Goal: Task Accomplishment & Management: Use online tool/utility

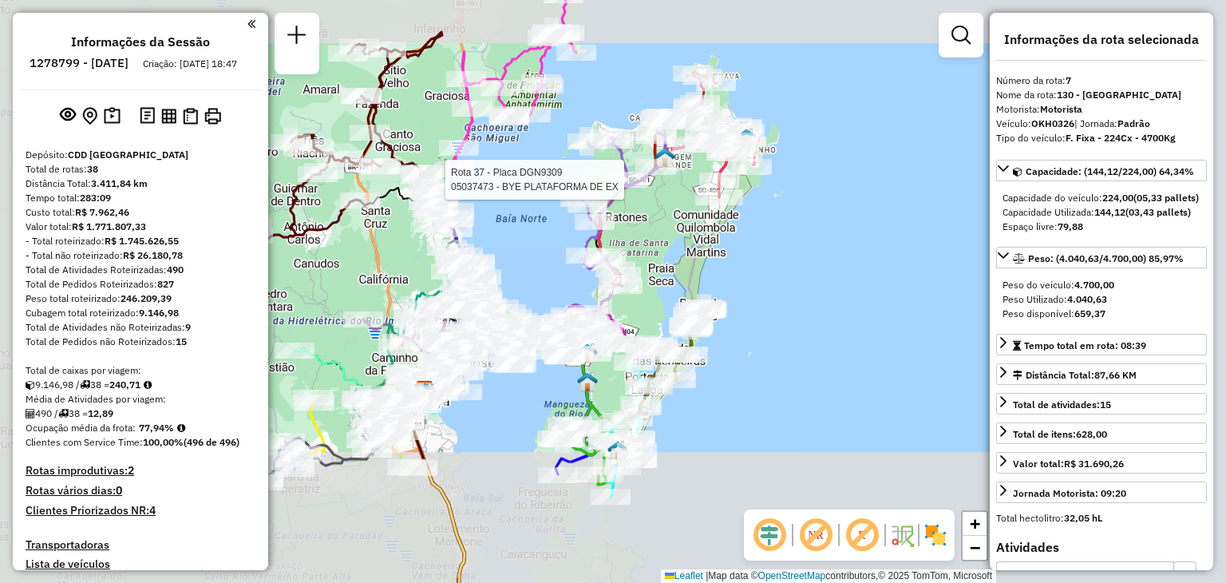
select select "**********"
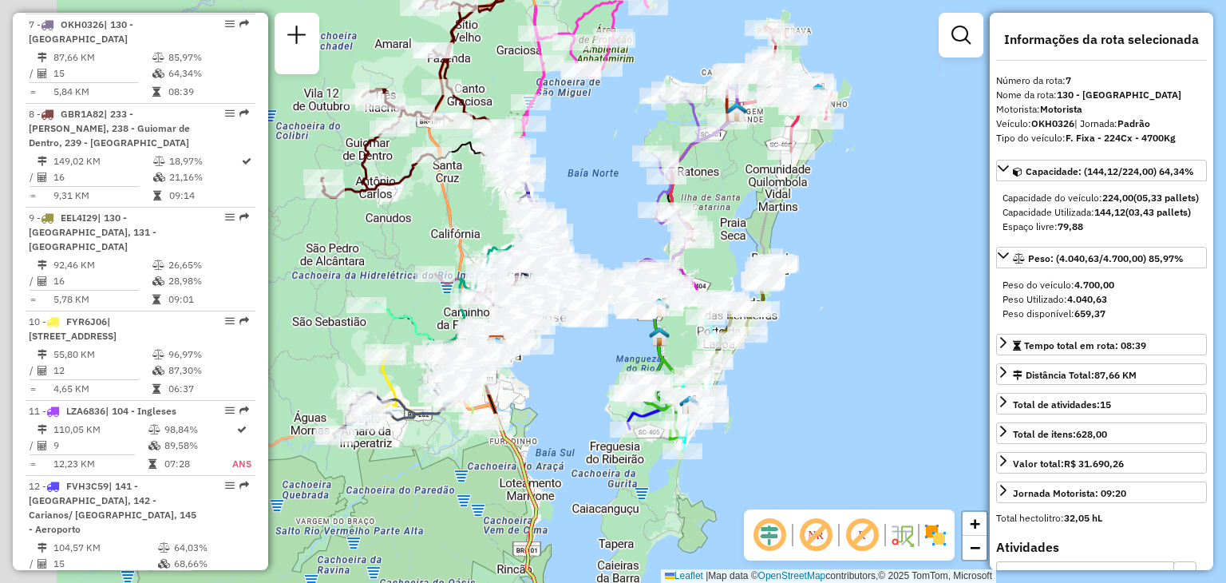
drag, startPoint x: 470, startPoint y: 449, endPoint x: 542, endPoint y: 403, distance: 85.0
click at [542, 403] on div "Janela de atendimento Grade de atendimento Capacidade Transportadoras Veículos …" at bounding box center [613, 291] width 1226 height 583
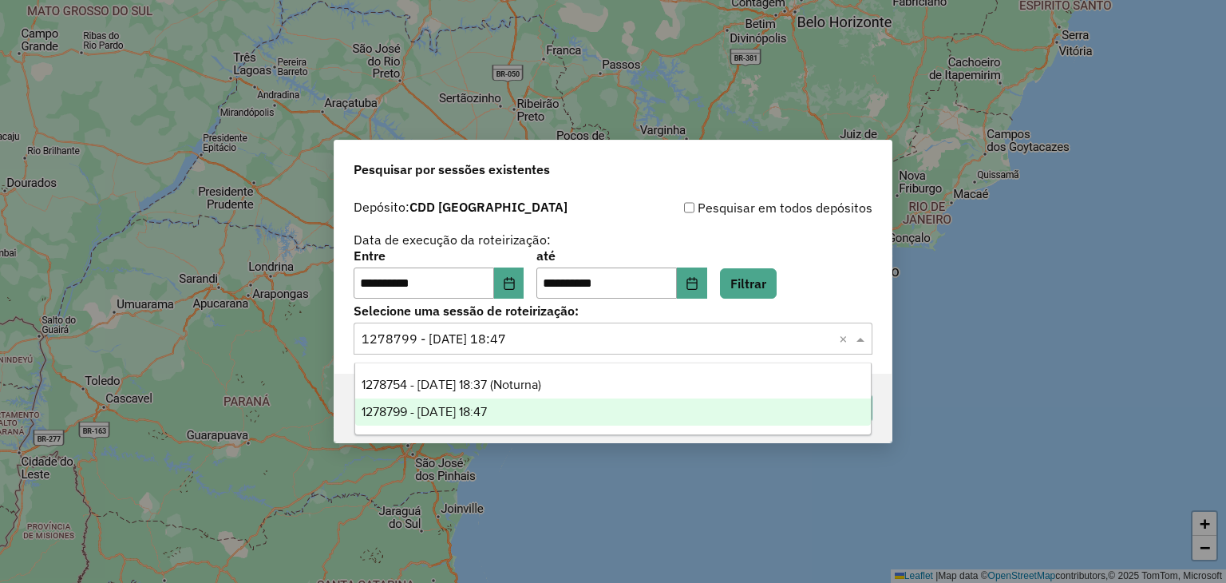
click at [549, 338] on input "text" at bounding box center [597, 339] width 471 height 19
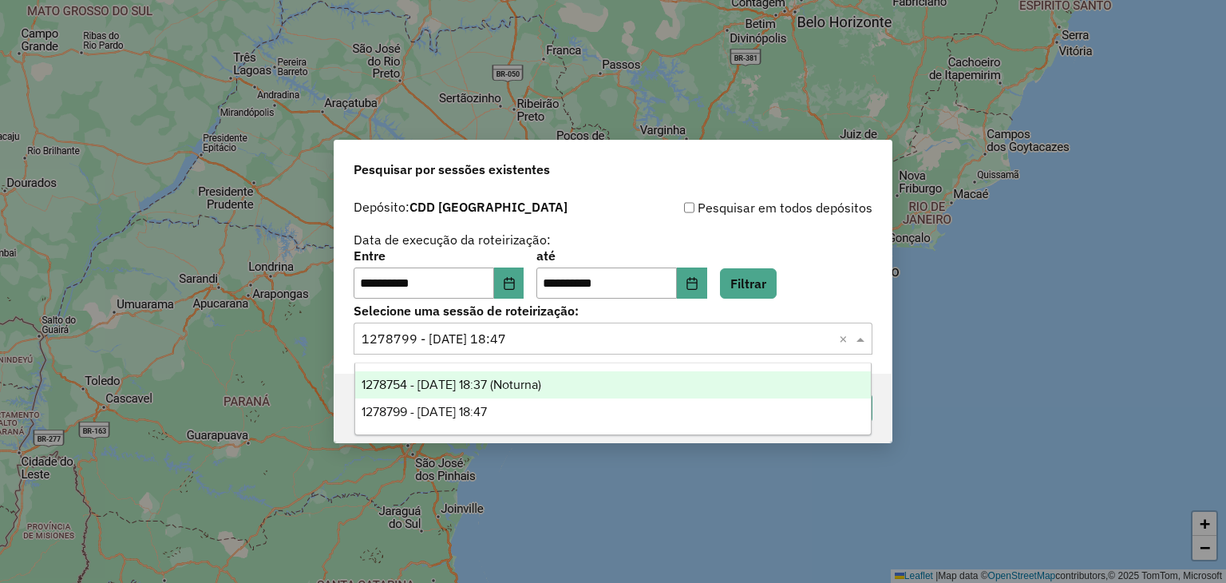
click at [530, 383] on span "1278754 - 19/09/2025 18:37 (Noturna)" at bounding box center [452, 384] width 180 height 14
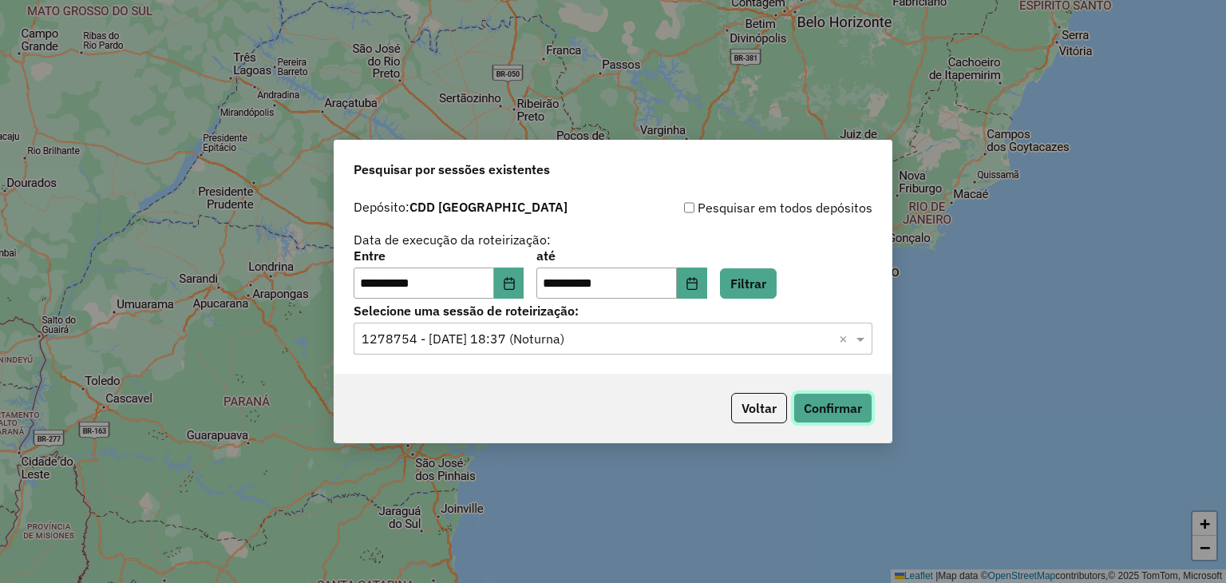
click at [820, 402] on button "Confirmar" at bounding box center [832, 408] width 79 height 30
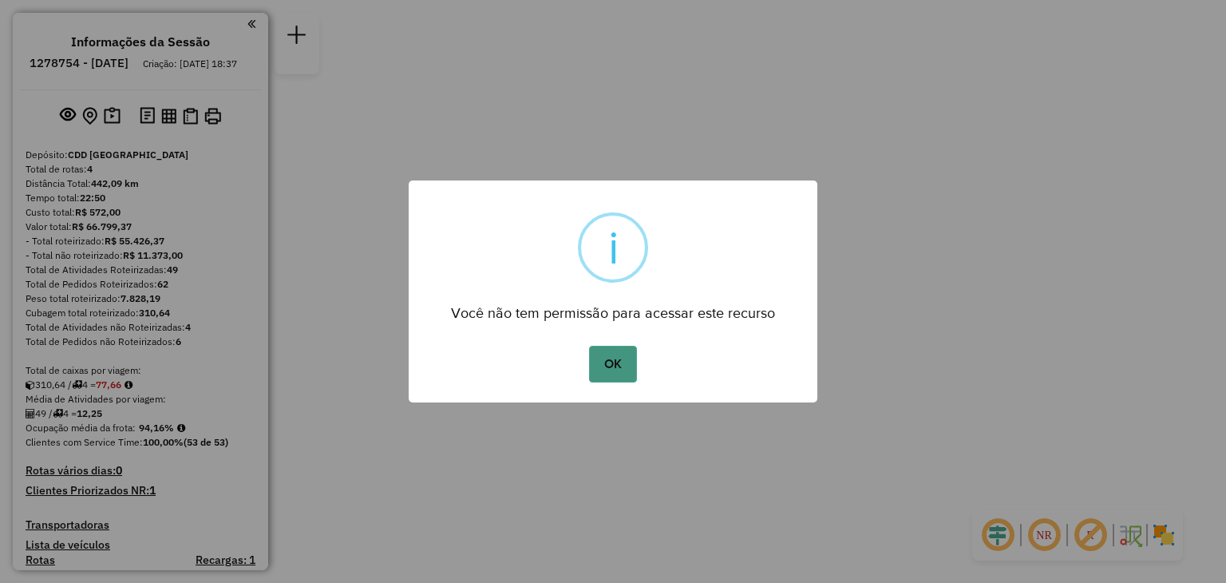
click at [624, 370] on button "OK" at bounding box center [612, 364] width 47 height 37
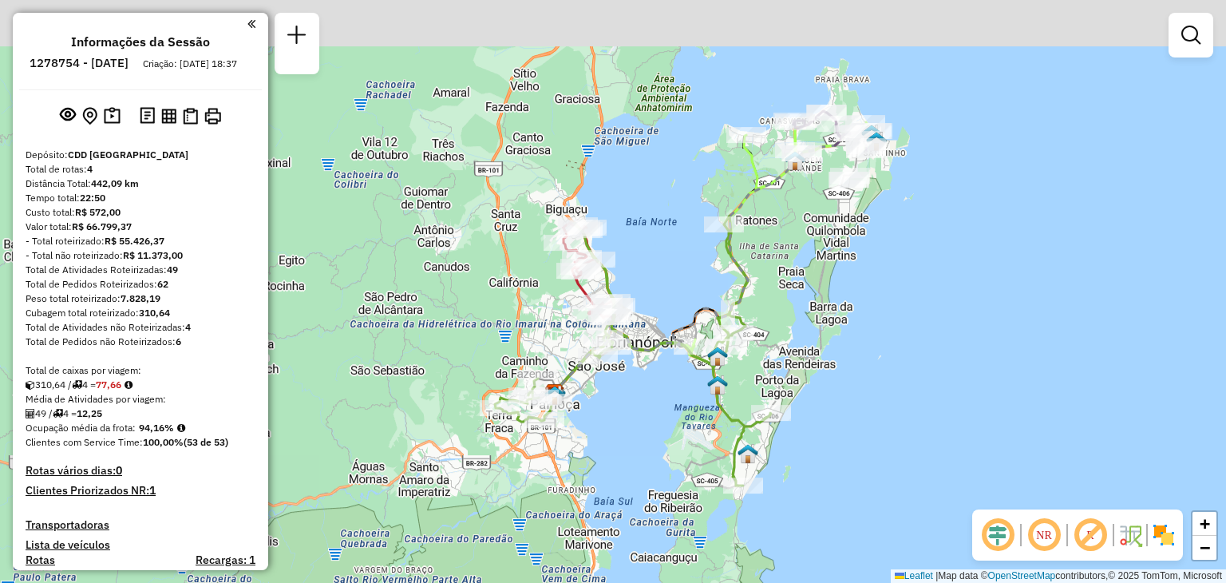
drag, startPoint x: 641, startPoint y: 257, endPoint x: 746, endPoint y: 330, distance: 128.0
click at [680, 403] on div "Janela de atendimento Grade de atendimento Capacidade Transportadoras Veículos …" at bounding box center [613, 291] width 1226 height 583
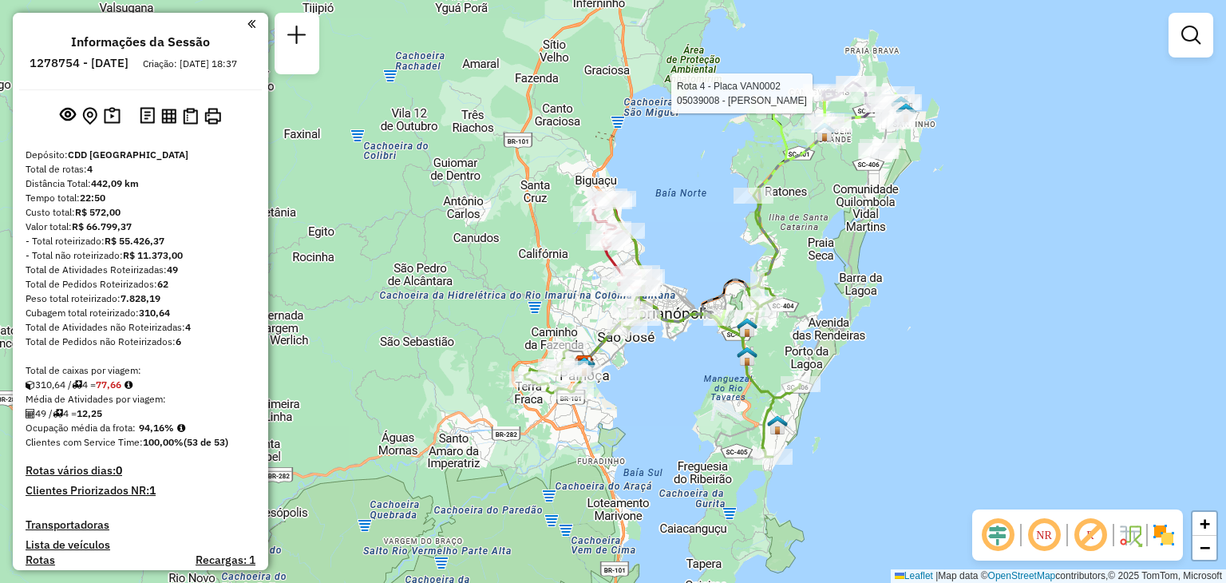
select select "**********"
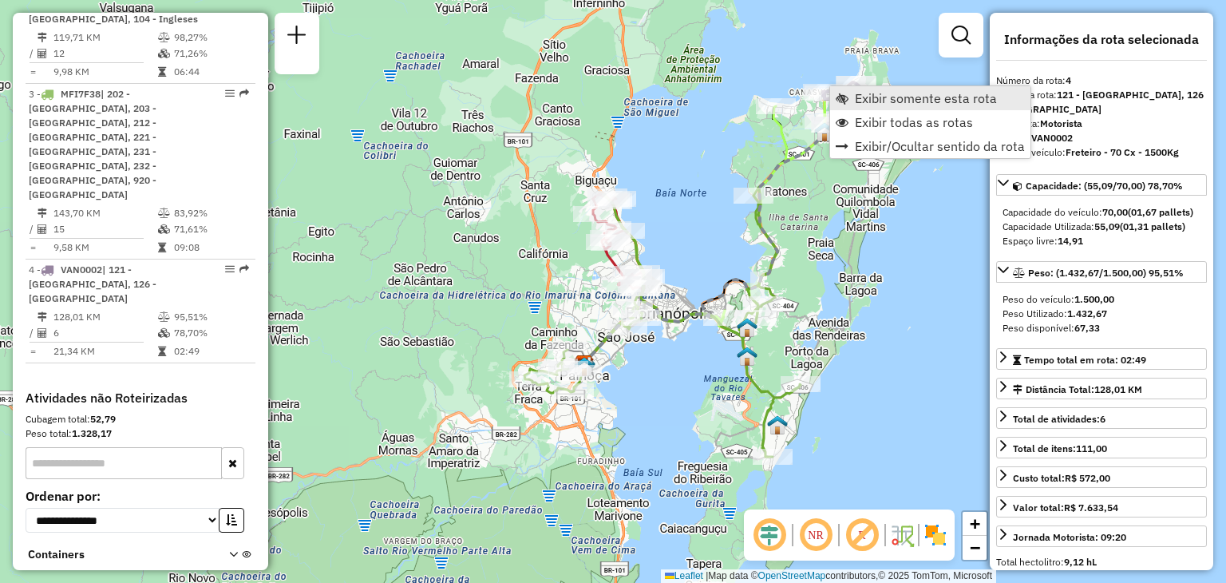
scroll to position [755, 0]
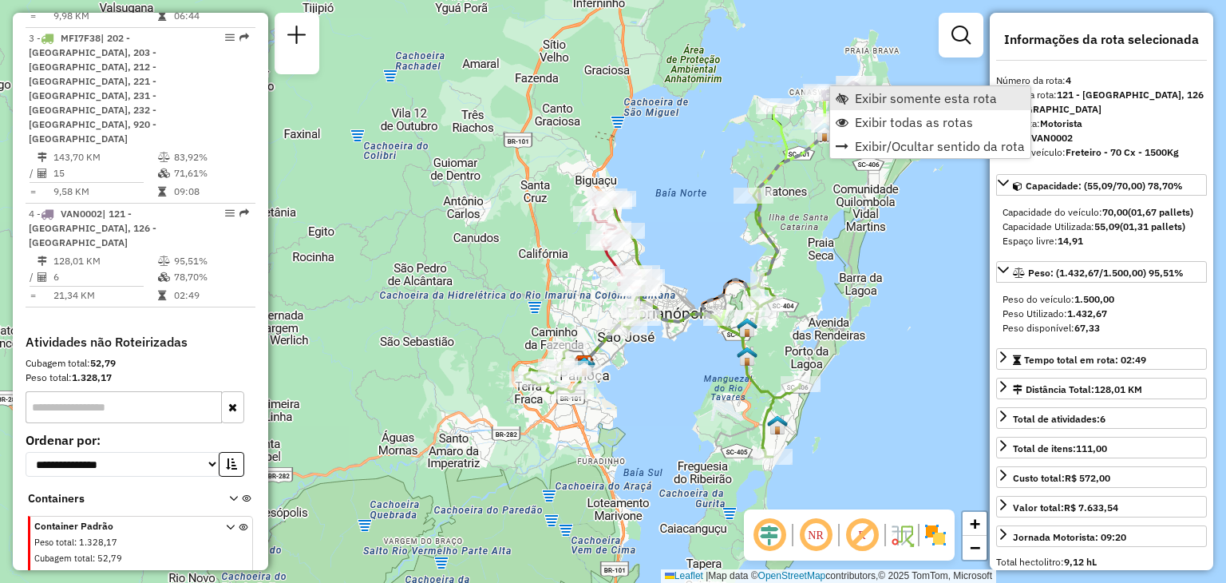
click at [942, 107] on link "Exibir somente esta rota" at bounding box center [930, 98] width 200 height 24
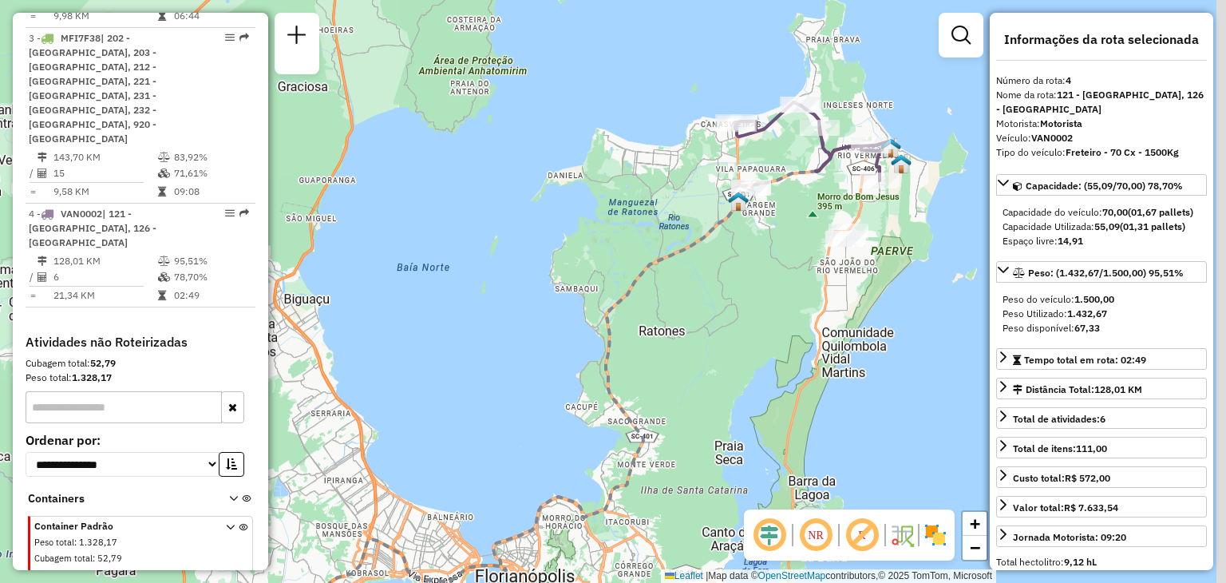
drag, startPoint x: 929, startPoint y: 173, endPoint x: 891, endPoint y: 287, distance: 119.6
click at [895, 288] on div "Janela de atendimento Grade de atendimento Capacidade Transportadoras Veículos …" at bounding box center [613, 291] width 1226 height 583
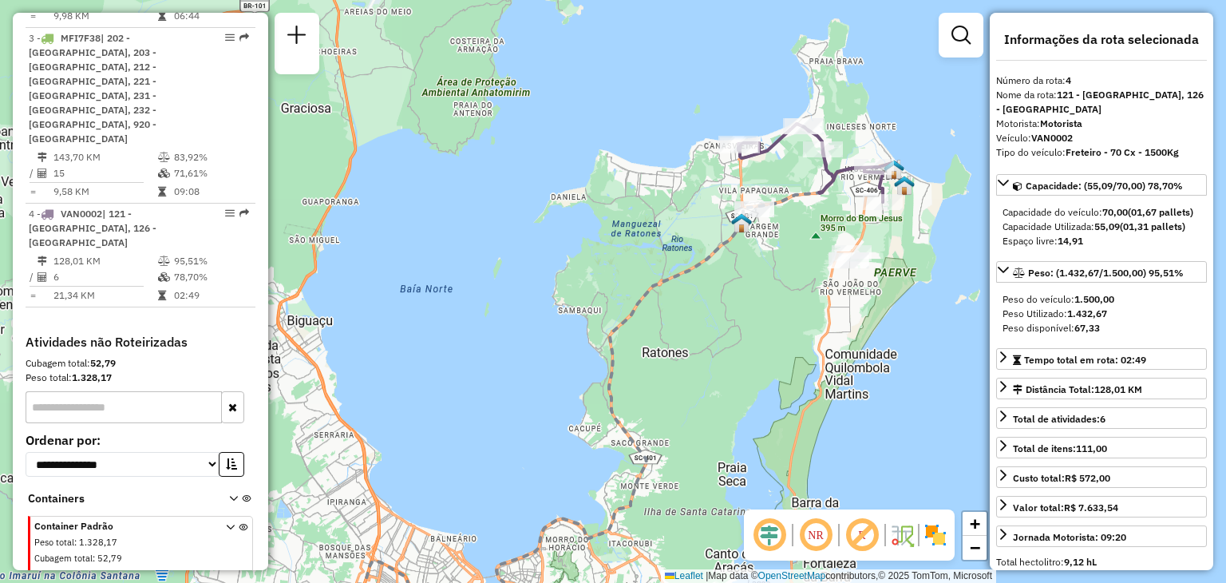
click at [814, 541] on em at bounding box center [815, 535] width 38 height 38
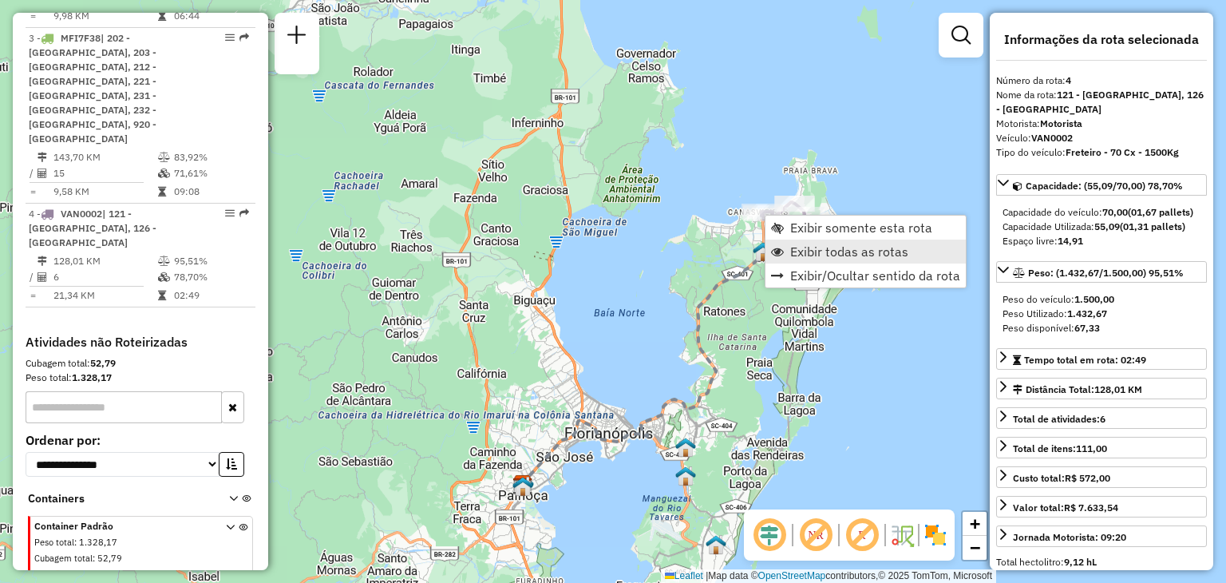
click at [838, 245] on span "Exibir todas as rotas" at bounding box center [849, 251] width 118 height 13
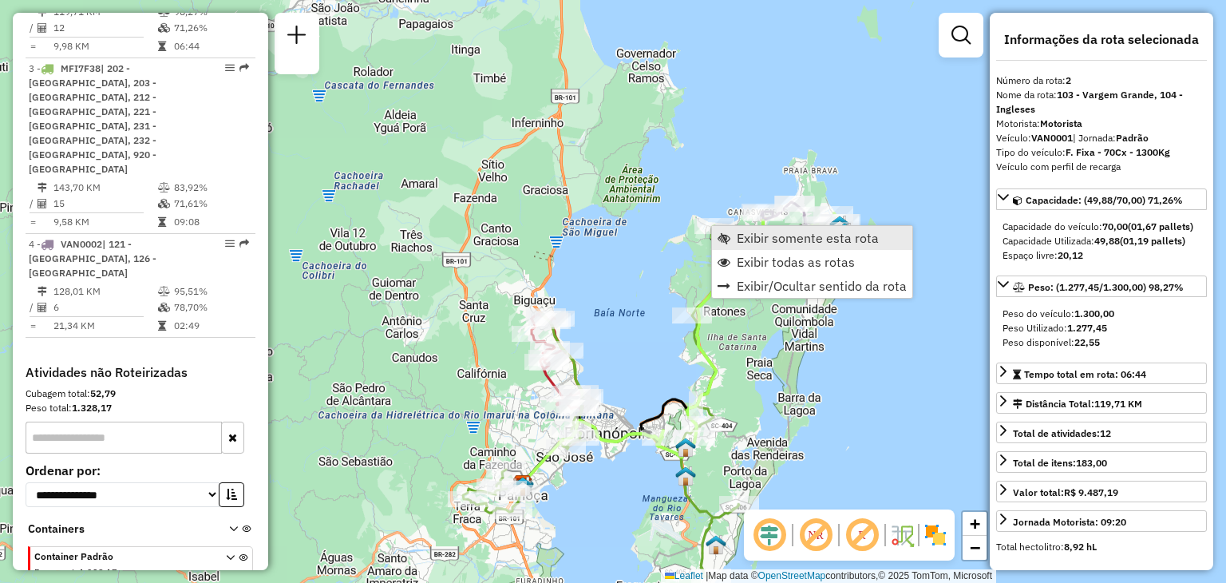
scroll to position [709, 0]
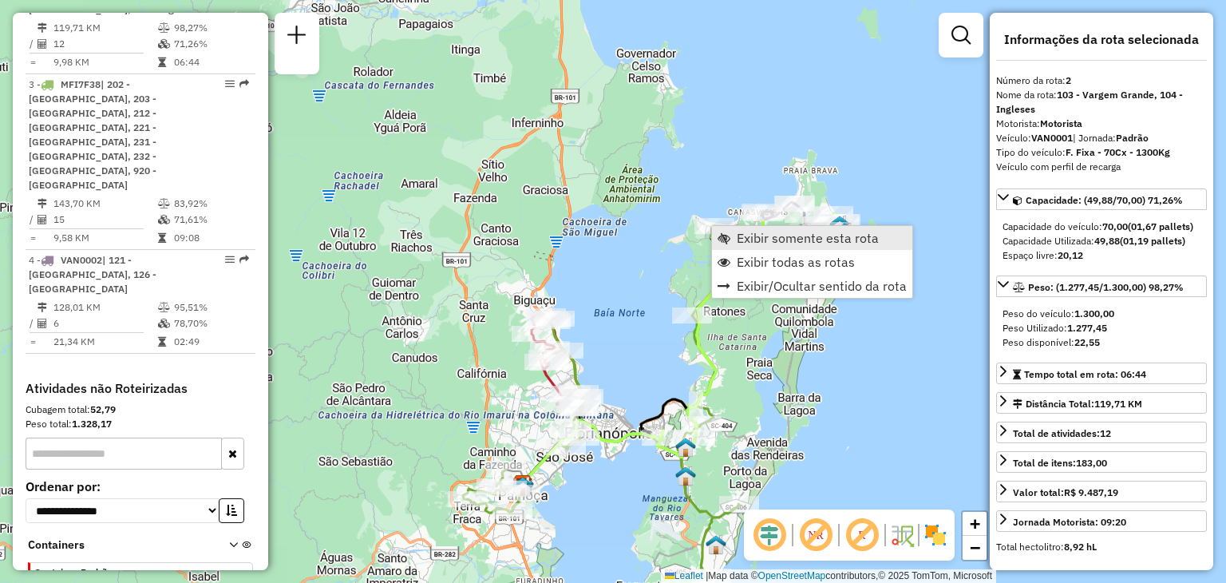
click at [769, 243] on span "Exibir somente esta rota" at bounding box center [808, 237] width 142 height 13
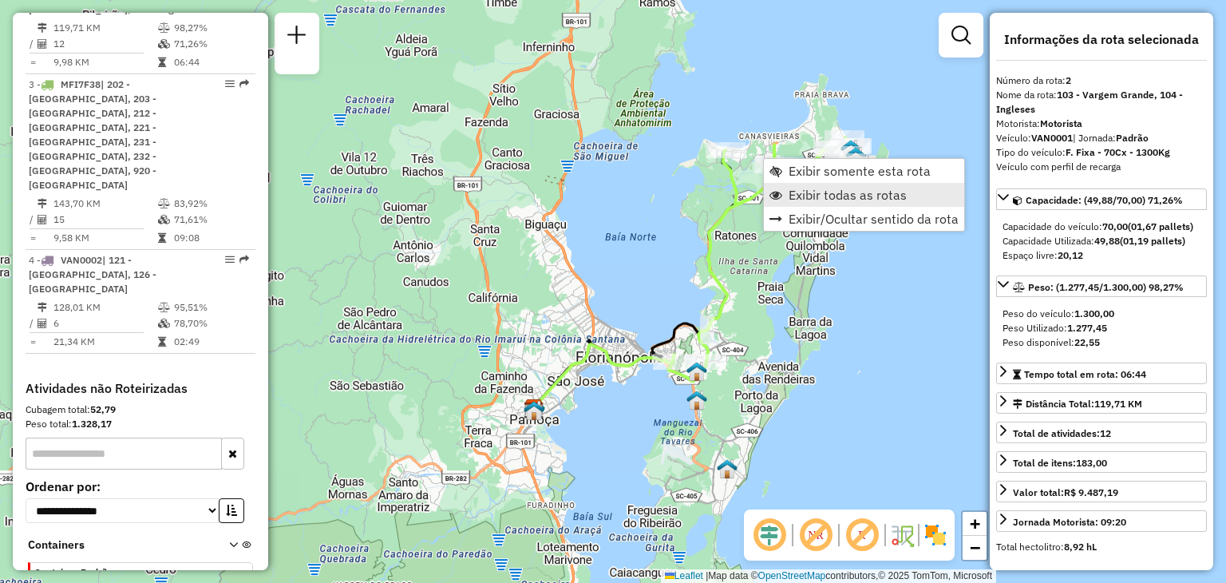
click at [818, 196] on span "Exibir todas as rotas" at bounding box center [848, 194] width 118 height 13
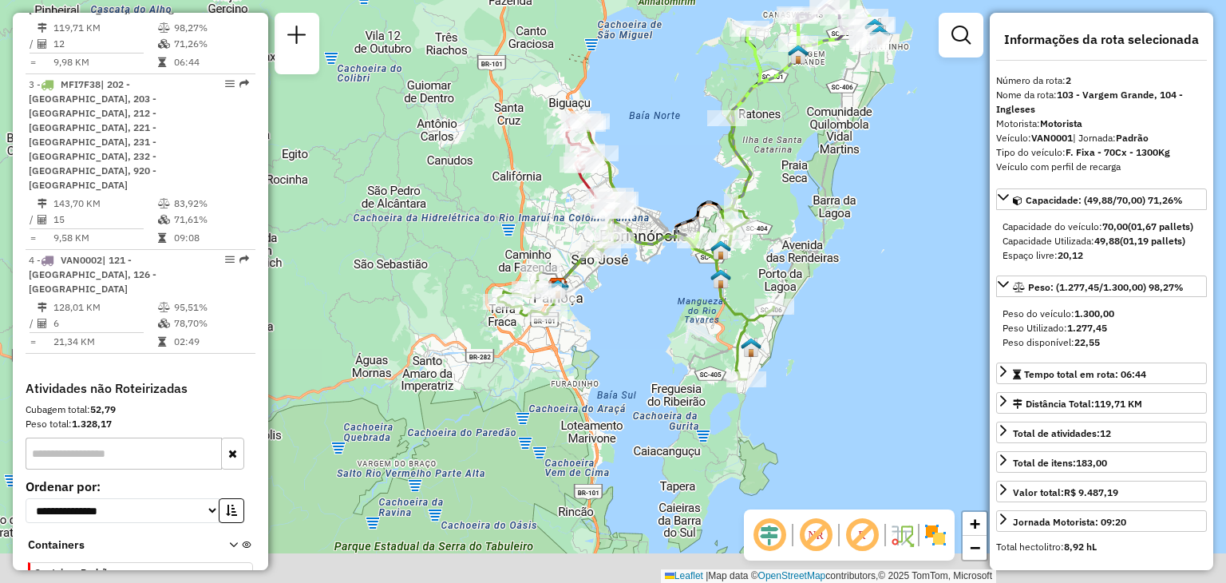
drag, startPoint x: 793, startPoint y: 291, endPoint x: 826, endPoint y: 192, distance: 103.5
click at [826, 192] on div "Janela de atendimento Grade de atendimento Capacidade Transportadoras Veículos …" at bounding box center [613, 291] width 1226 height 583
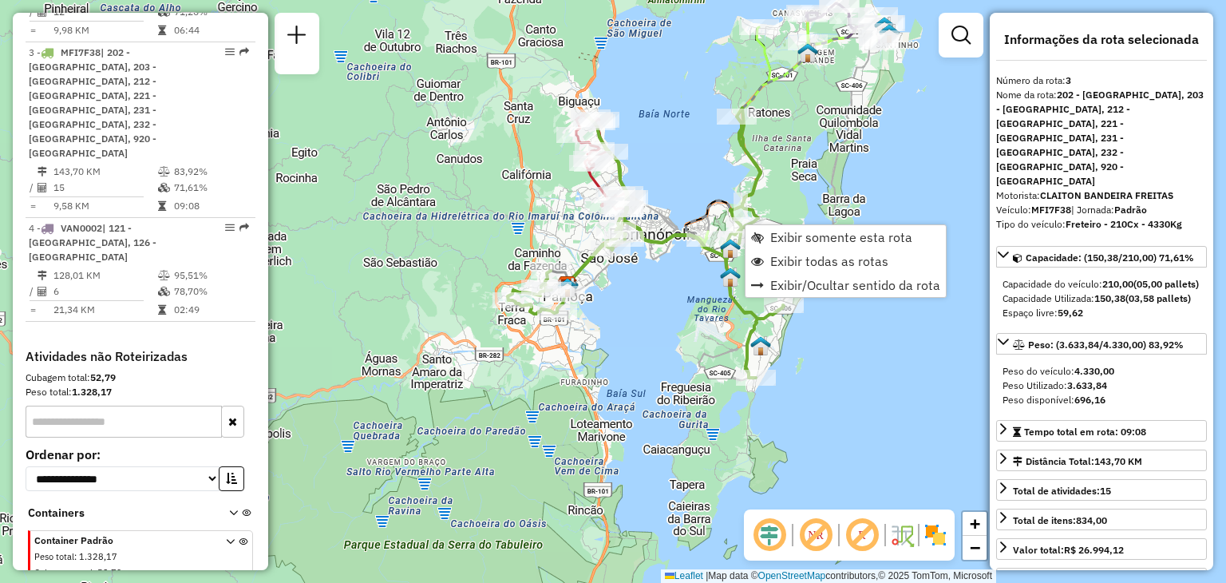
scroll to position [755, 0]
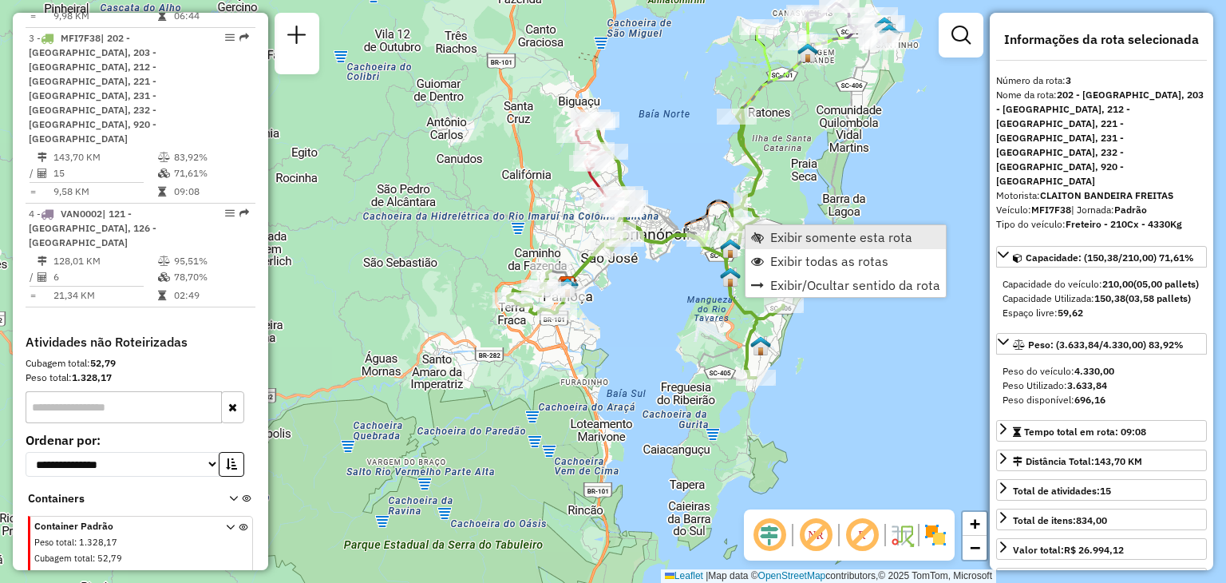
click at [787, 239] on span "Exibir somente esta rota" at bounding box center [841, 237] width 142 height 13
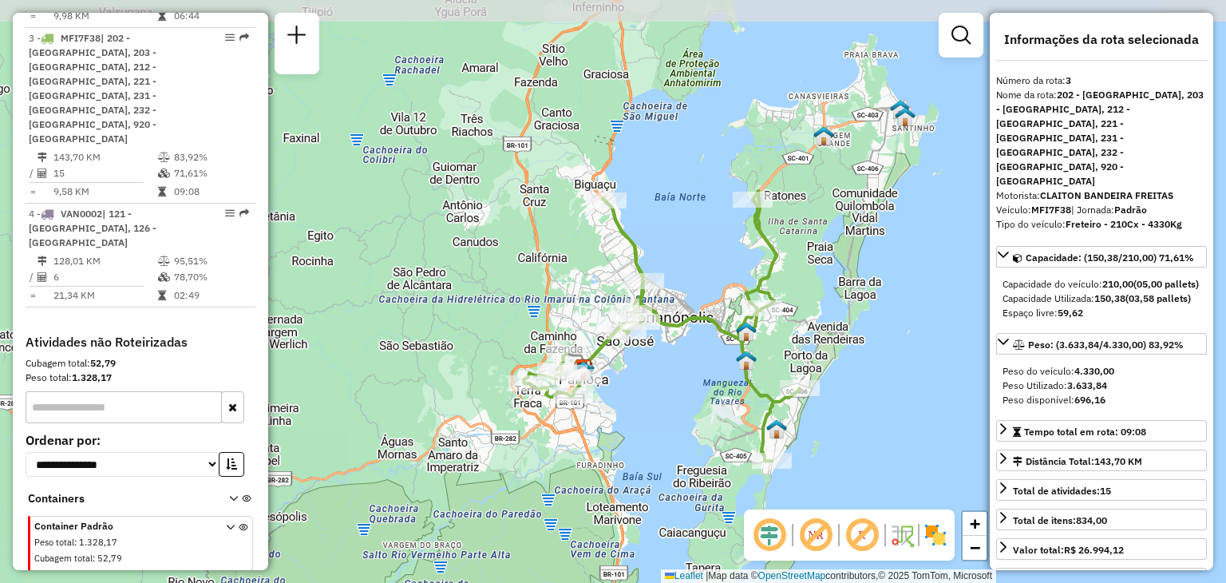
drag, startPoint x: 730, startPoint y: 170, endPoint x: 699, endPoint y: 242, distance: 78.3
click at [699, 242] on div "Janela de atendimento Grade de atendimento Capacidade Transportadoras Veículos …" at bounding box center [613, 291] width 1226 height 583
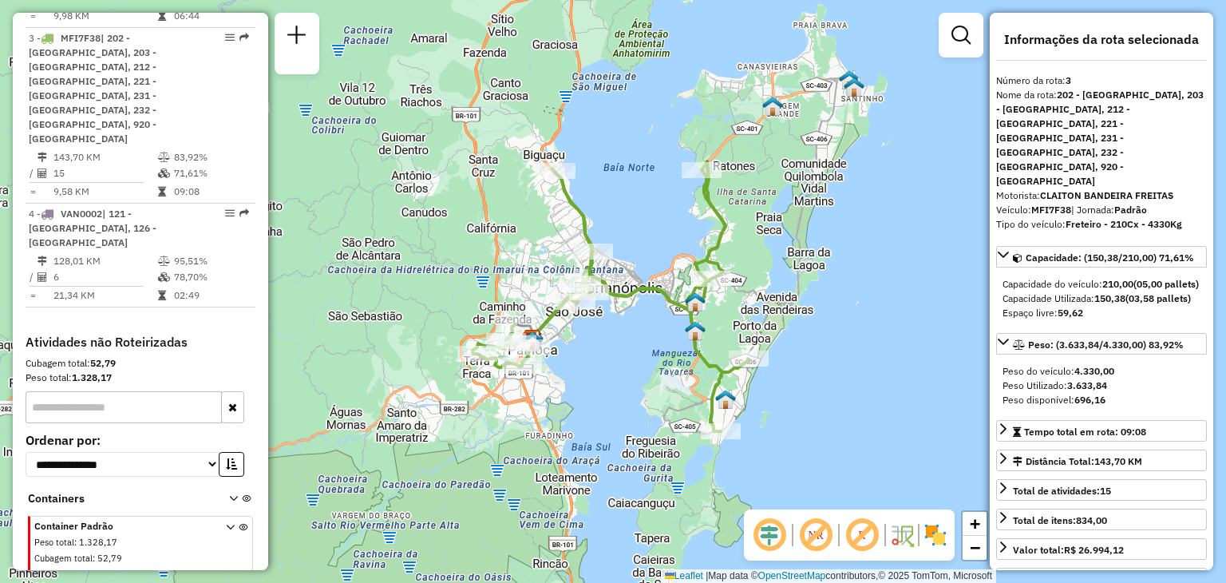
drag, startPoint x: 824, startPoint y: 272, endPoint x: 773, endPoint y: 243, distance: 59.0
click at [773, 243] on div "Janela de atendimento Grade de atendimento Capacidade Transportadoras Veículos …" at bounding box center [613, 291] width 1226 height 583
